Goal: Information Seeking & Learning: Learn about a topic

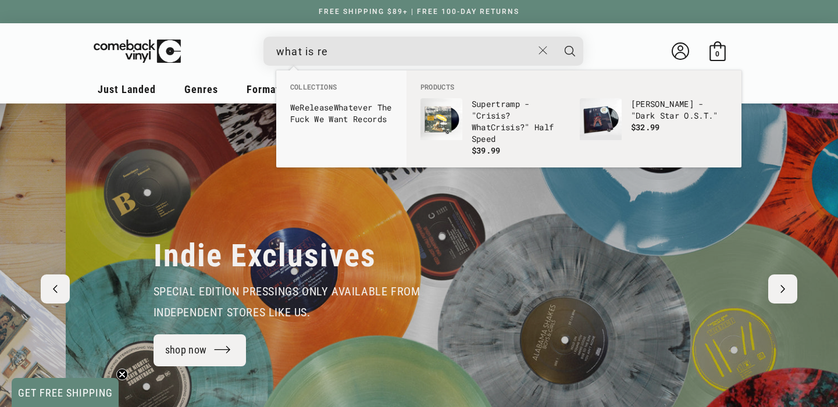
scroll to position [0, 838]
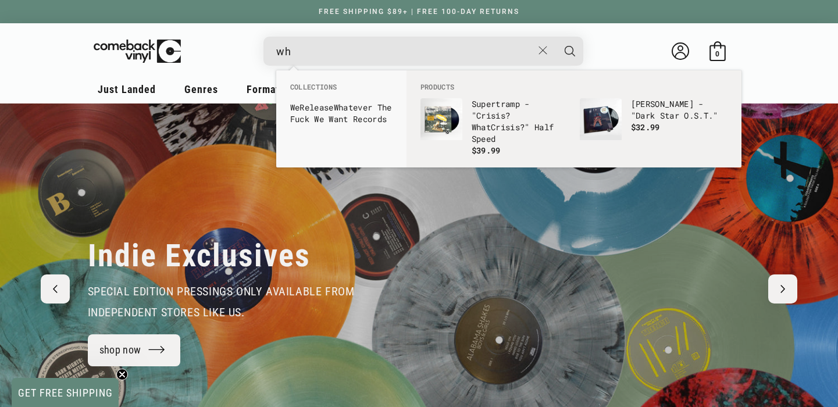
type input "w"
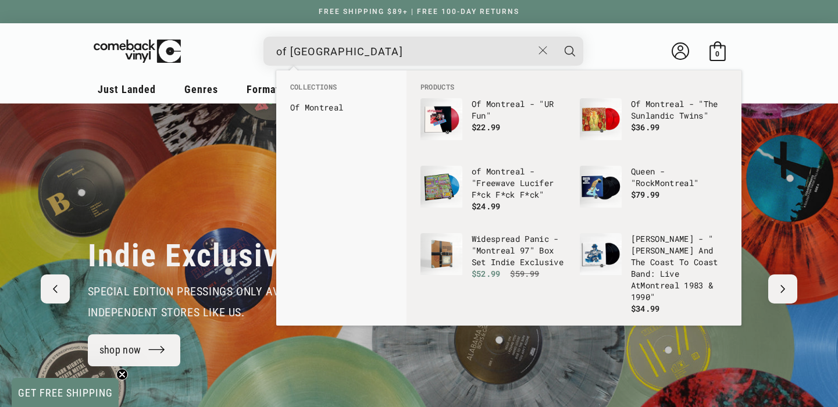
type input "of [GEOGRAPHIC_DATA]"
click at [555, 37] on button "Search" at bounding box center [569, 51] width 29 height 29
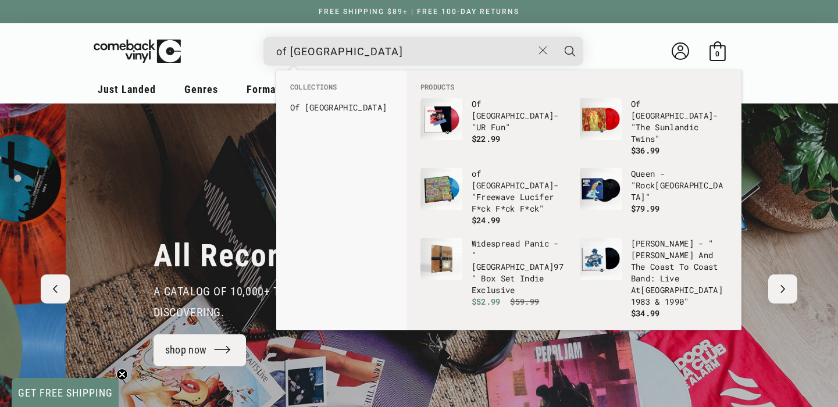
scroll to position [0, 1676]
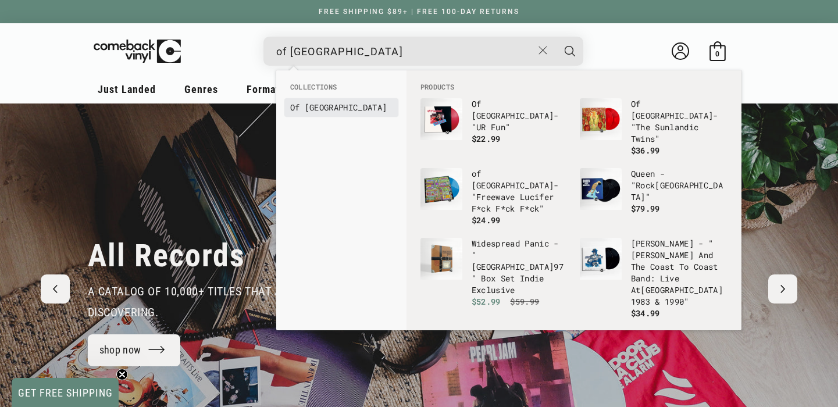
click at [329, 102] on b "[GEOGRAPHIC_DATA]" at bounding box center [346, 107] width 82 height 11
